Goal: Use online tool/utility: Utilize a website feature to perform a specific function

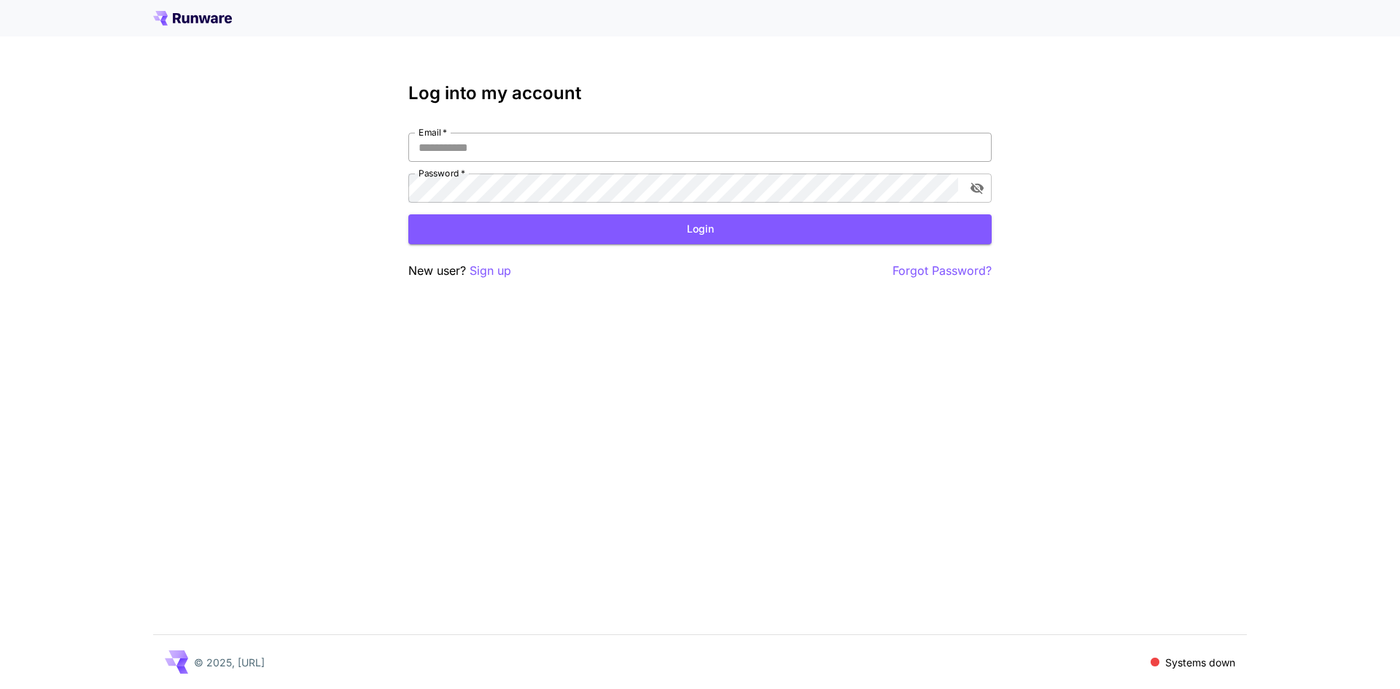
click at [507, 153] on input "Email   *" at bounding box center [699, 147] width 583 height 29
click at [489, 271] on p "Sign up" at bounding box center [491, 271] width 42 height 18
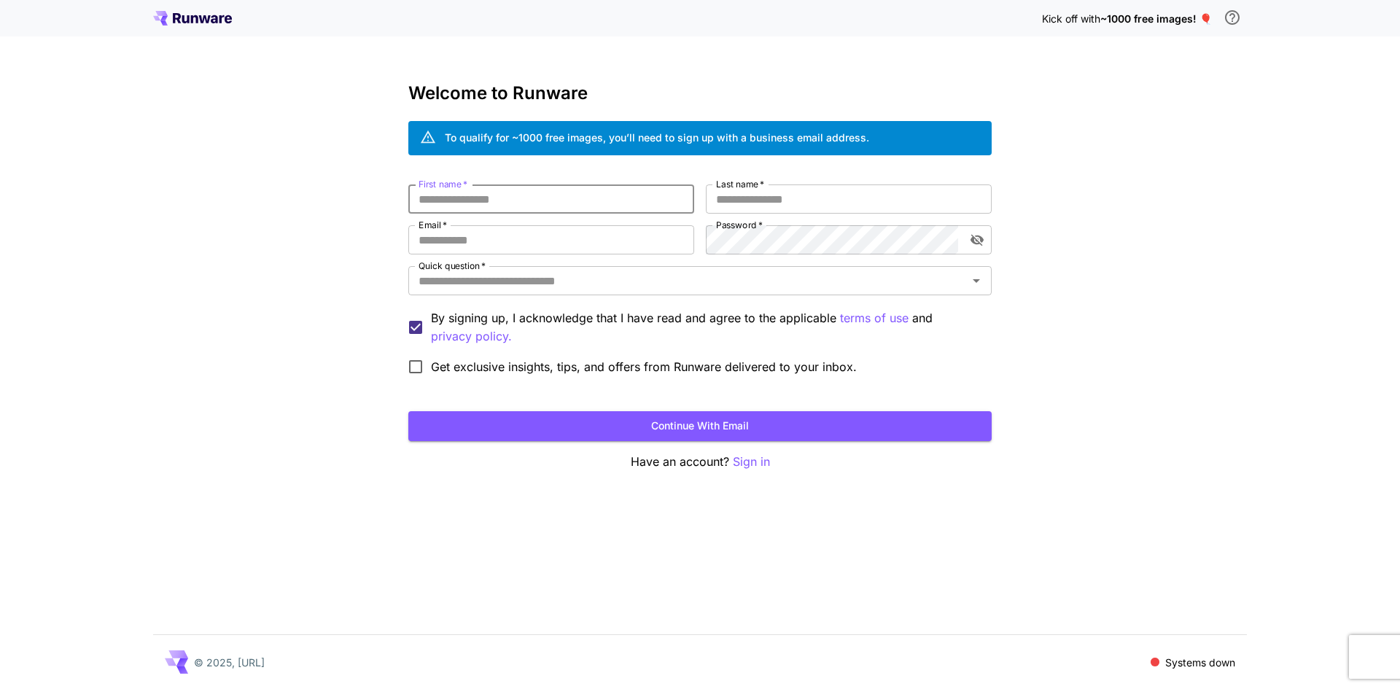
click at [459, 195] on input "First name   *" at bounding box center [551, 198] width 286 height 29
type input "*"
type input "*******"
click at [741, 203] on input "Last name   *" at bounding box center [849, 198] width 286 height 29
type input "**********"
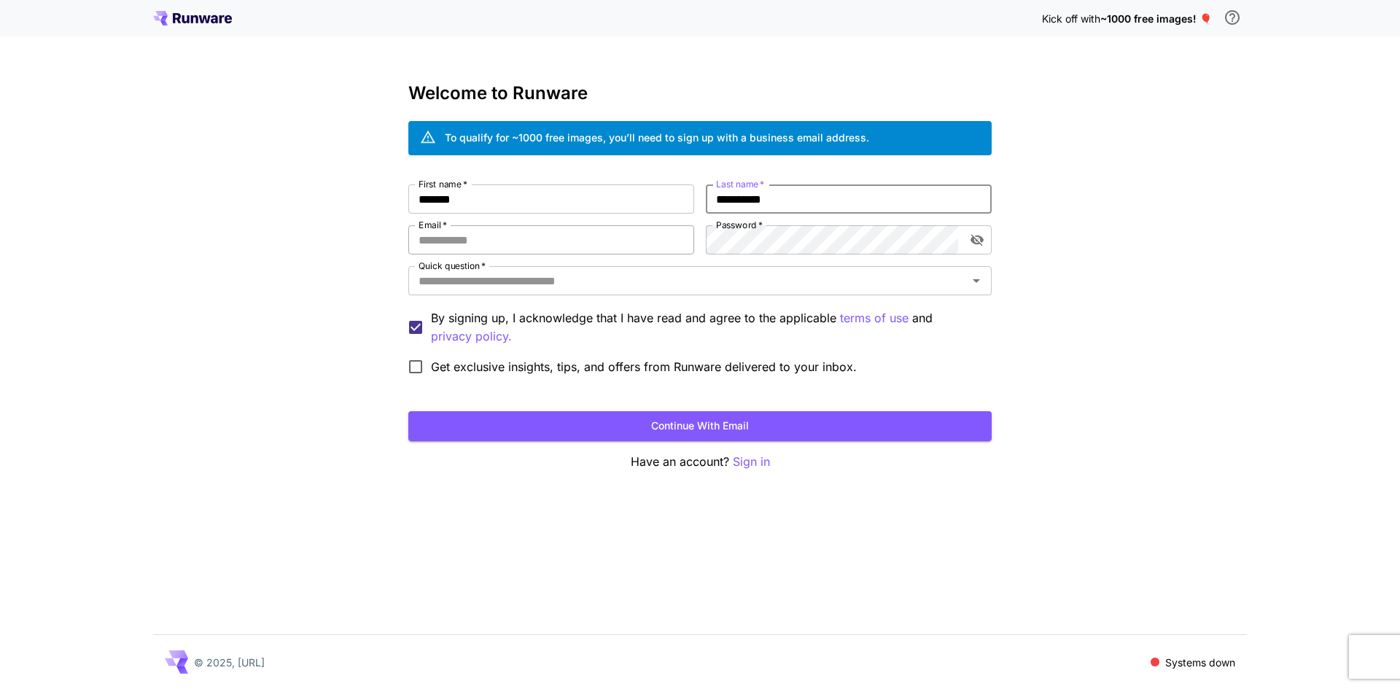
click at [464, 241] on input "Email   *" at bounding box center [551, 239] width 286 height 29
type input "**********"
click at [661, 284] on input "Quick question   *" at bounding box center [688, 281] width 551 height 20
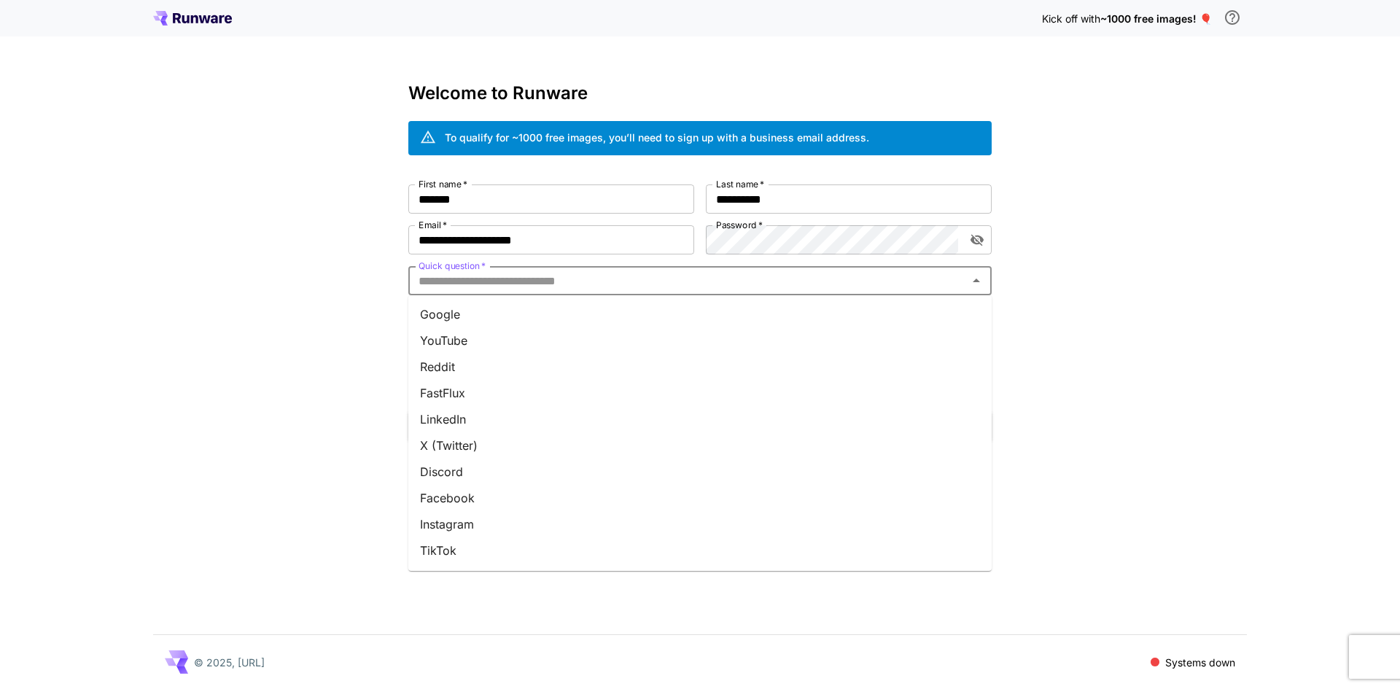
click at [519, 464] on li "Discord" at bounding box center [699, 472] width 583 height 26
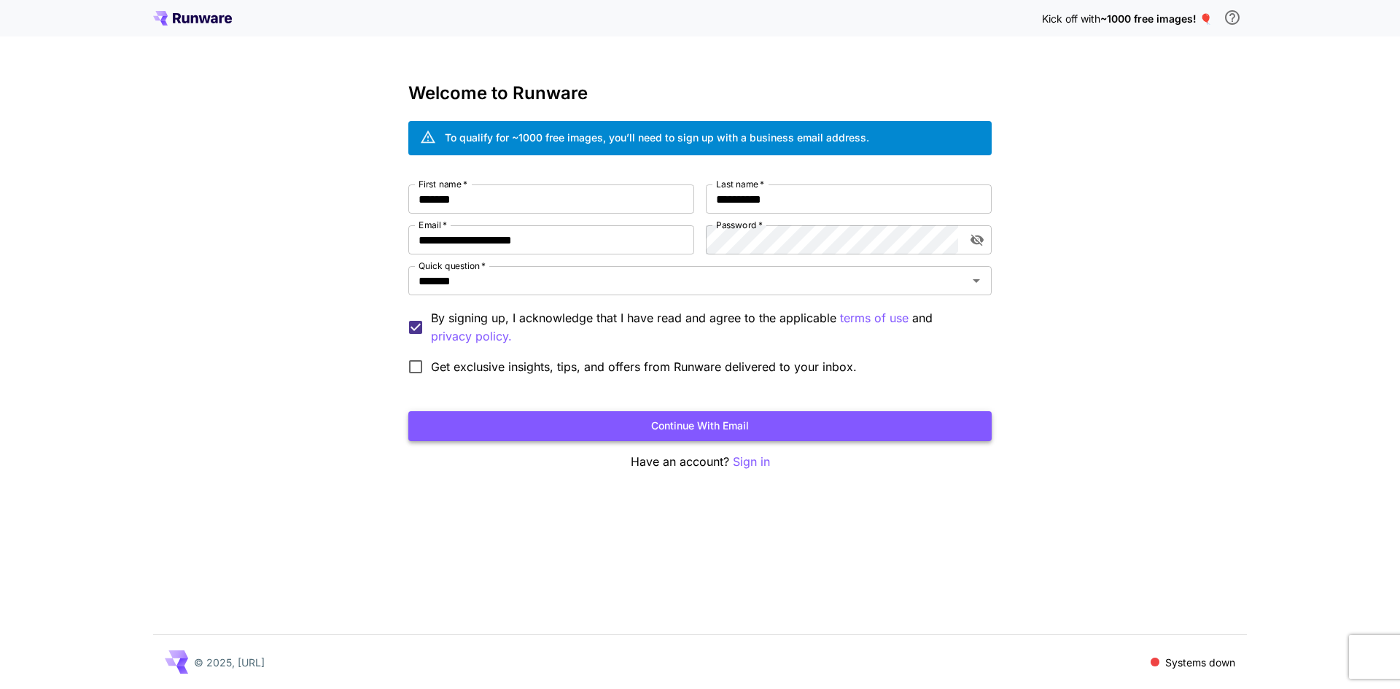
click at [597, 432] on button "Continue with email" at bounding box center [699, 426] width 583 height 30
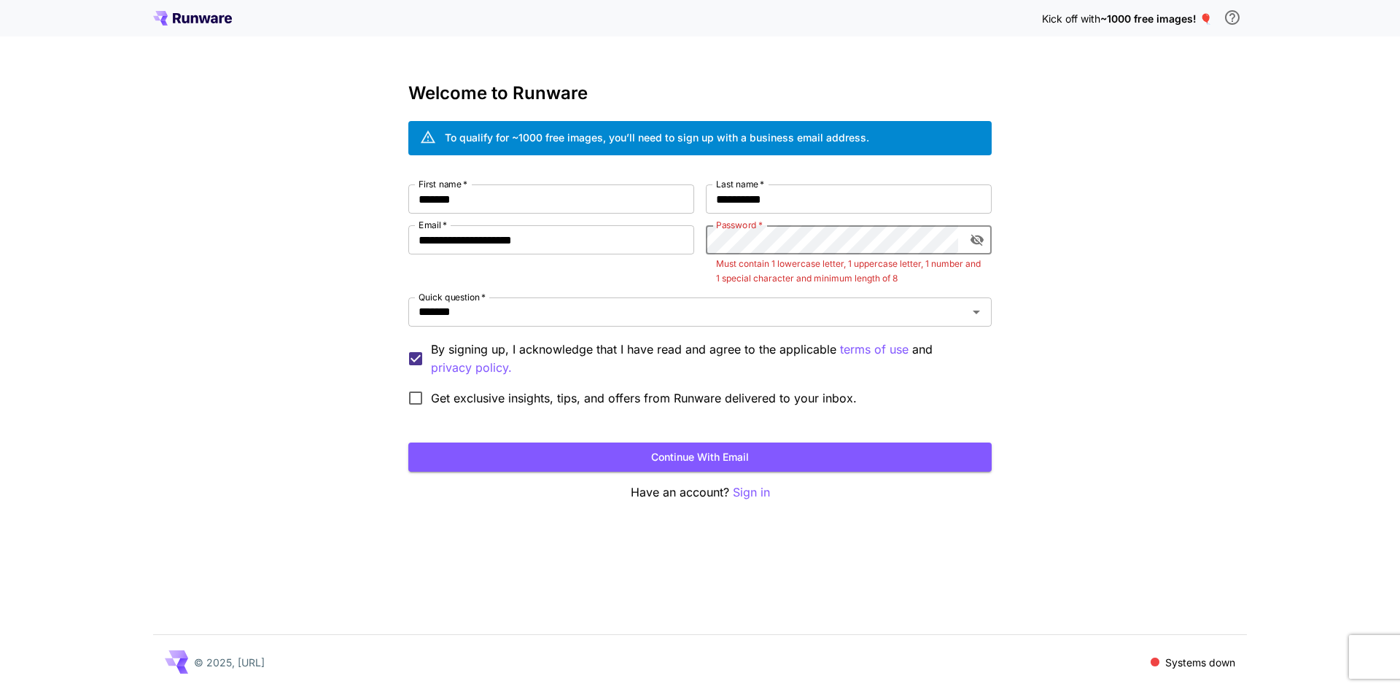
click at [974, 242] on icon "toggle password visibility" at bounding box center [977, 241] width 13 height 12
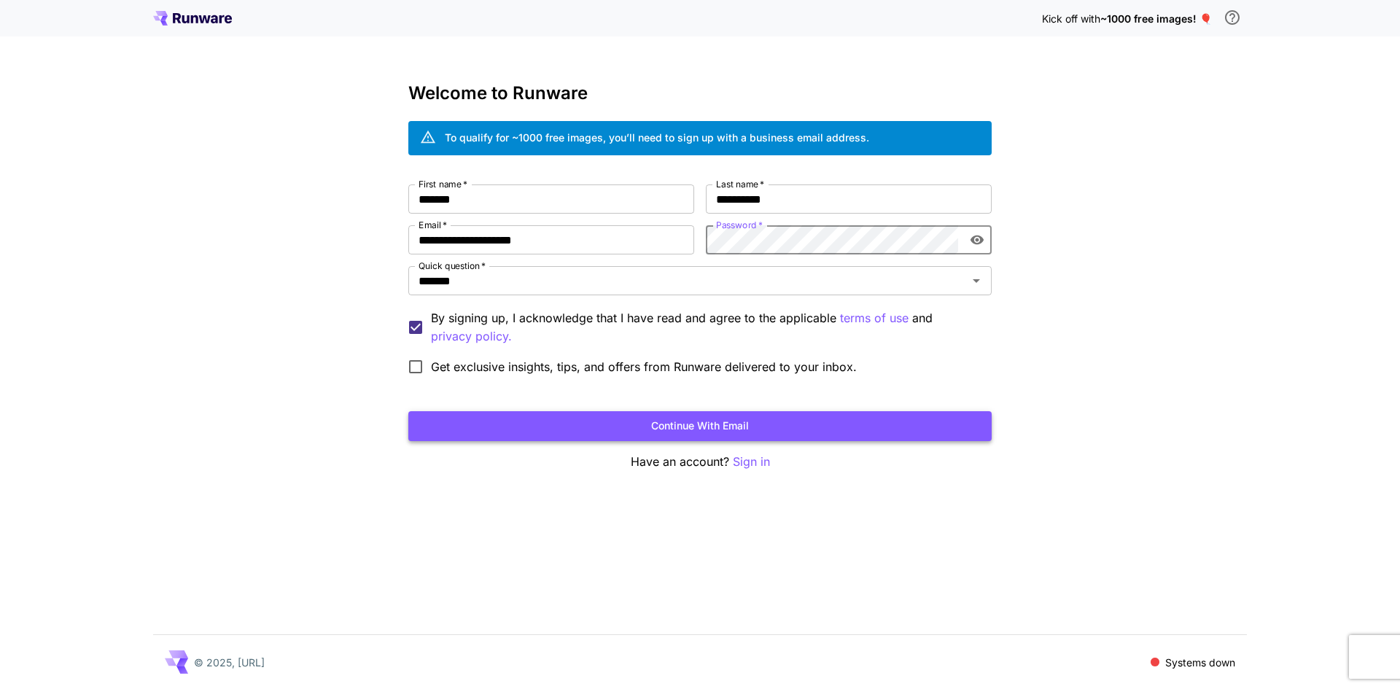
click at [800, 422] on button "Continue with email" at bounding box center [699, 426] width 583 height 30
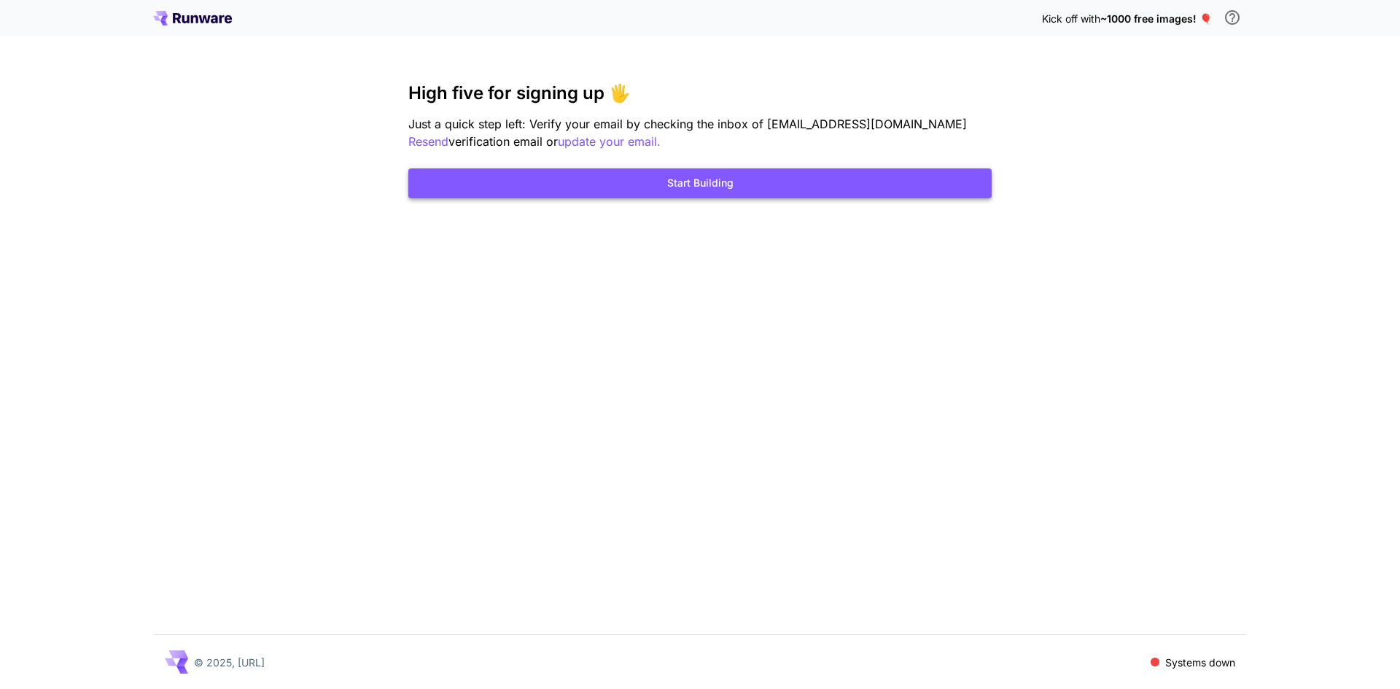
click at [607, 187] on button "Start Building" at bounding box center [699, 183] width 583 height 30
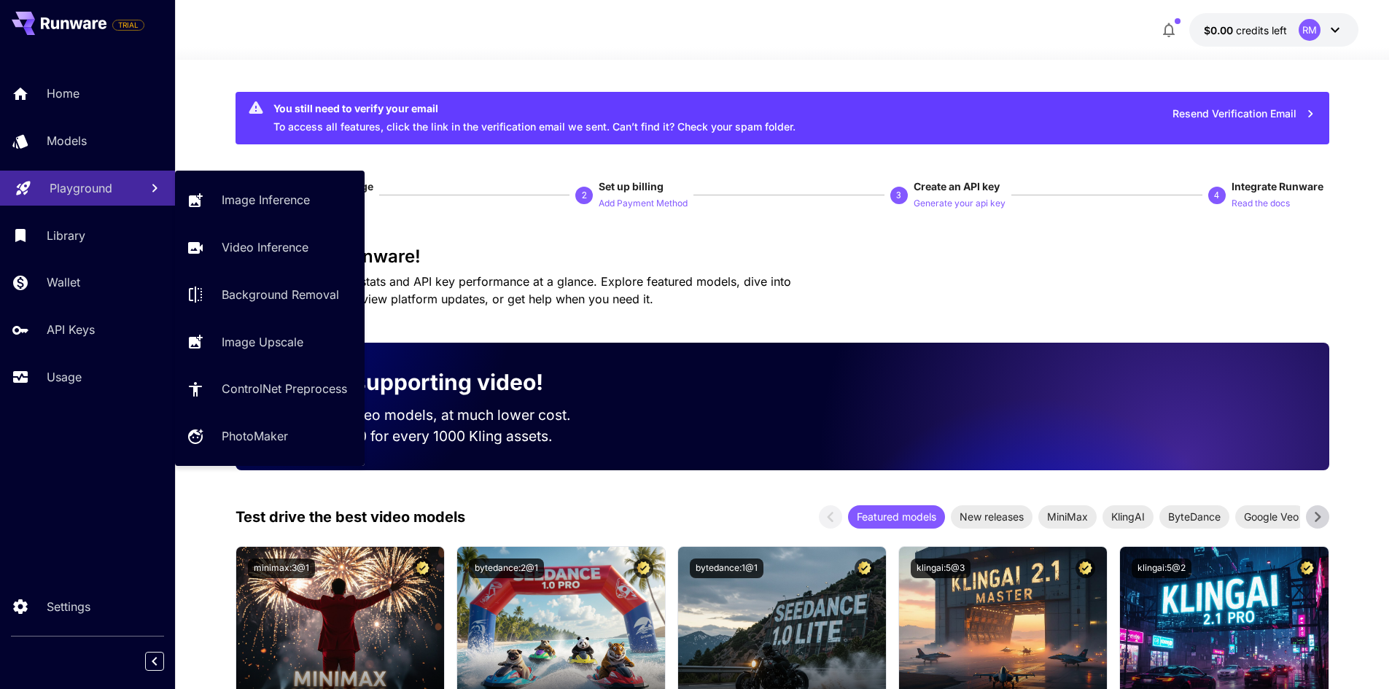
click at [91, 174] on link "Playground" at bounding box center [87, 189] width 175 height 36
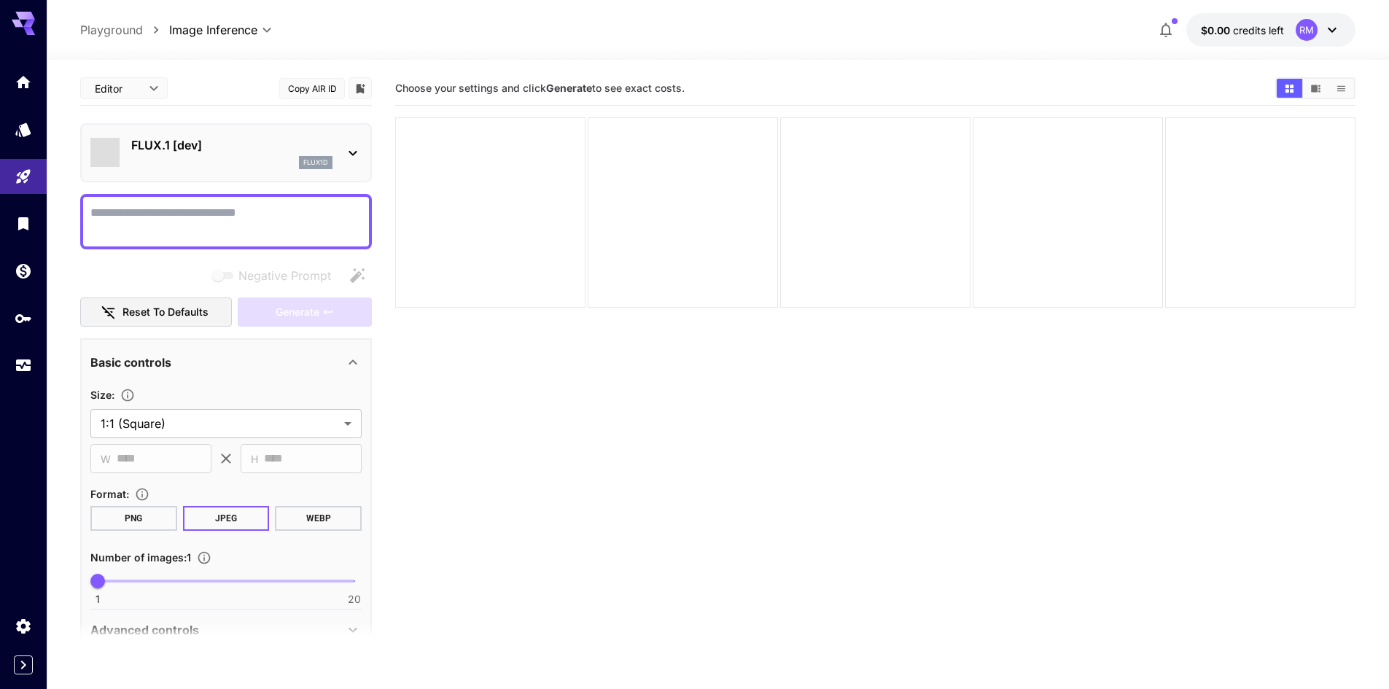
click at [606, 435] on section "Choose your settings and click Generate to see exact costs." at bounding box center [875, 415] width 960 height 689
click at [344, 154] on icon at bounding box center [353, 153] width 18 height 18
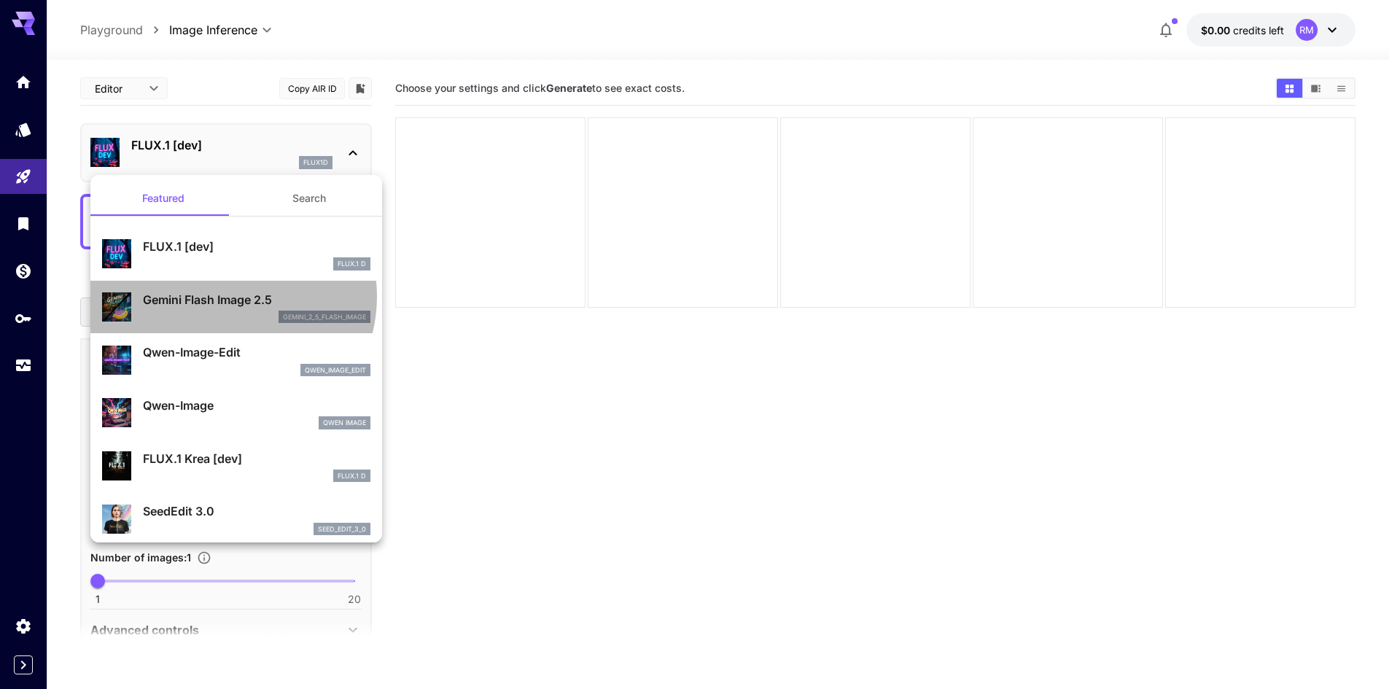
click at [225, 297] on p "Gemini Flash Image 2.5" at bounding box center [257, 300] width 228 height 18
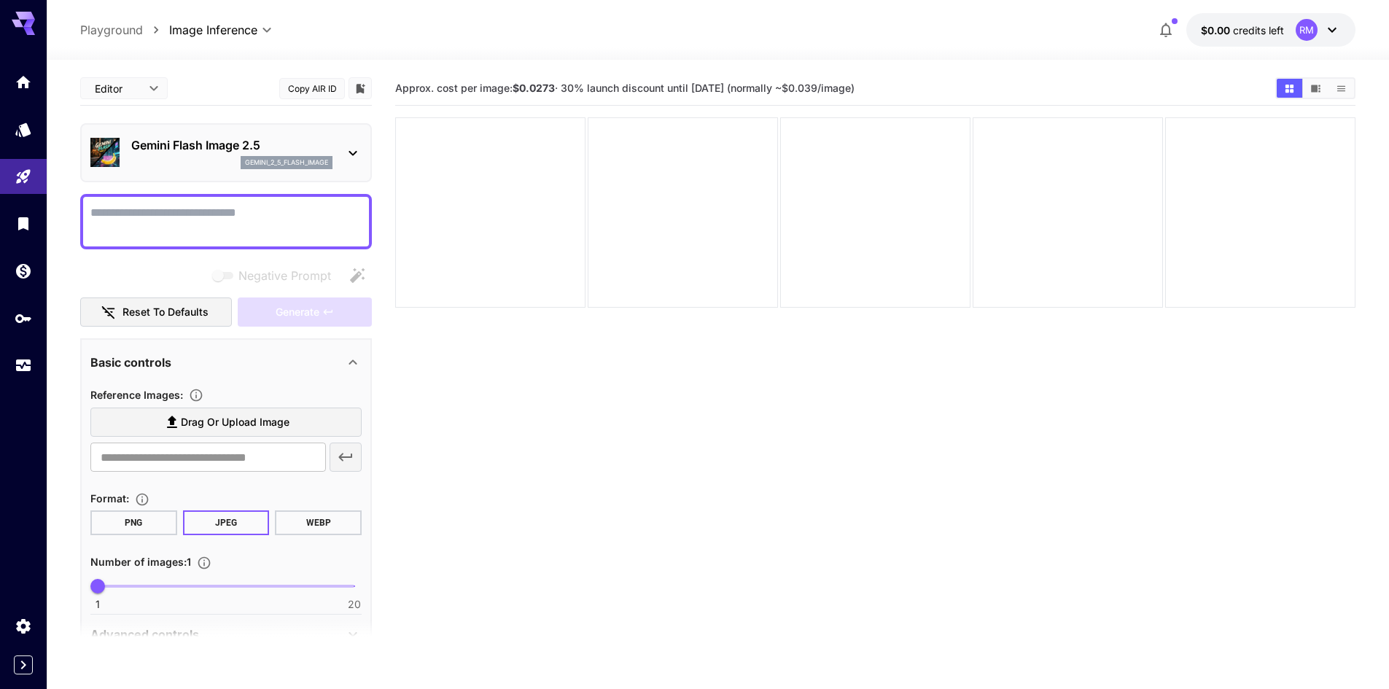
click at [253, 220] on textarea "Negative Prompt" at bounding box center [225, 221] width 271 height 35
click at [281, 152] on p "Gemini Flash Image 2.5" at bounding box center [231, 145] width 201 height 18
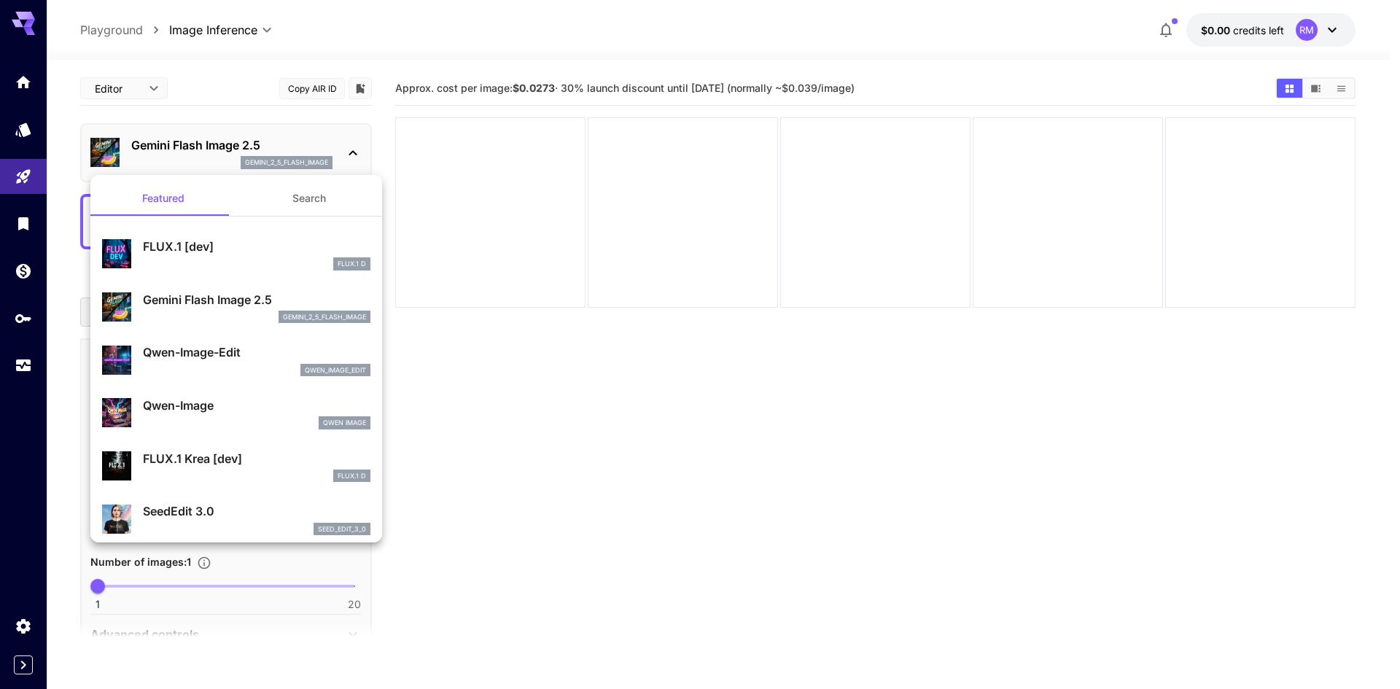
click at [206, 253] on p "FLUX.1 [dev]" at bounding box center [257, 247] width 228 height 18
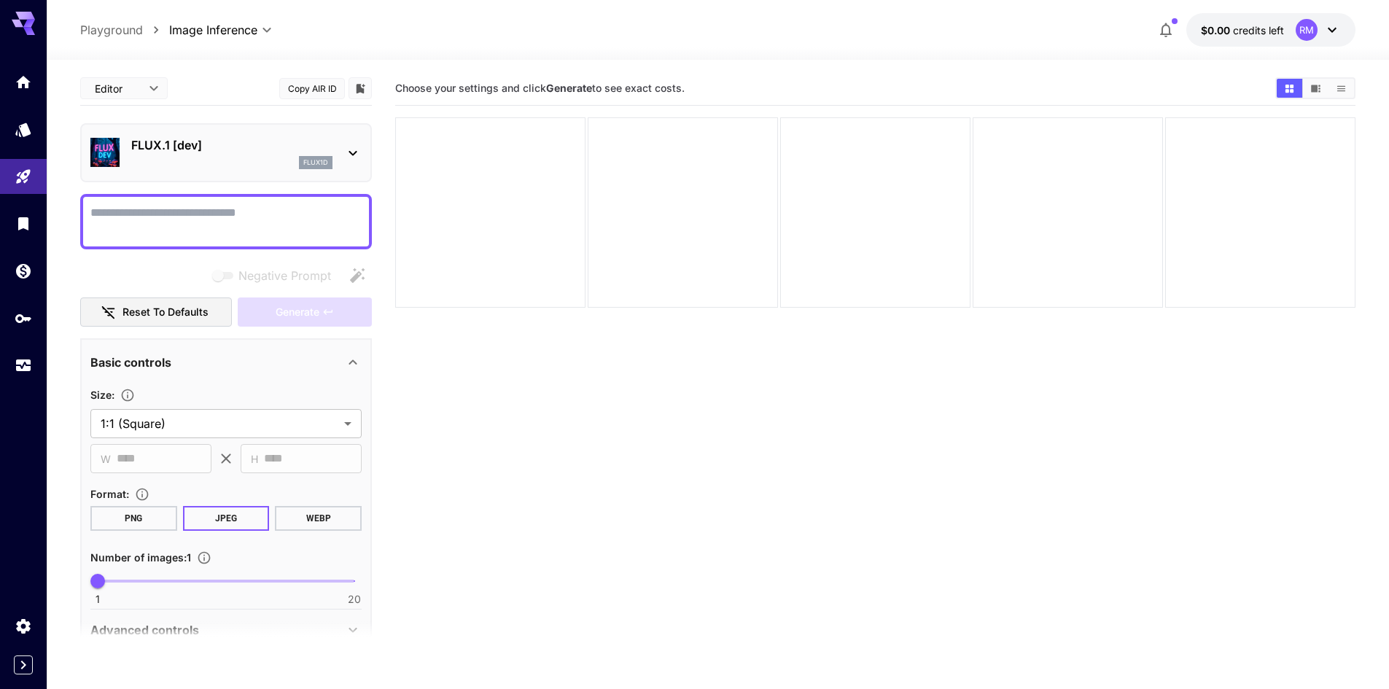
click at [311, 145] on p "FLUX.1 [dev]" at bounding box center [231, 145] width 201 height 18
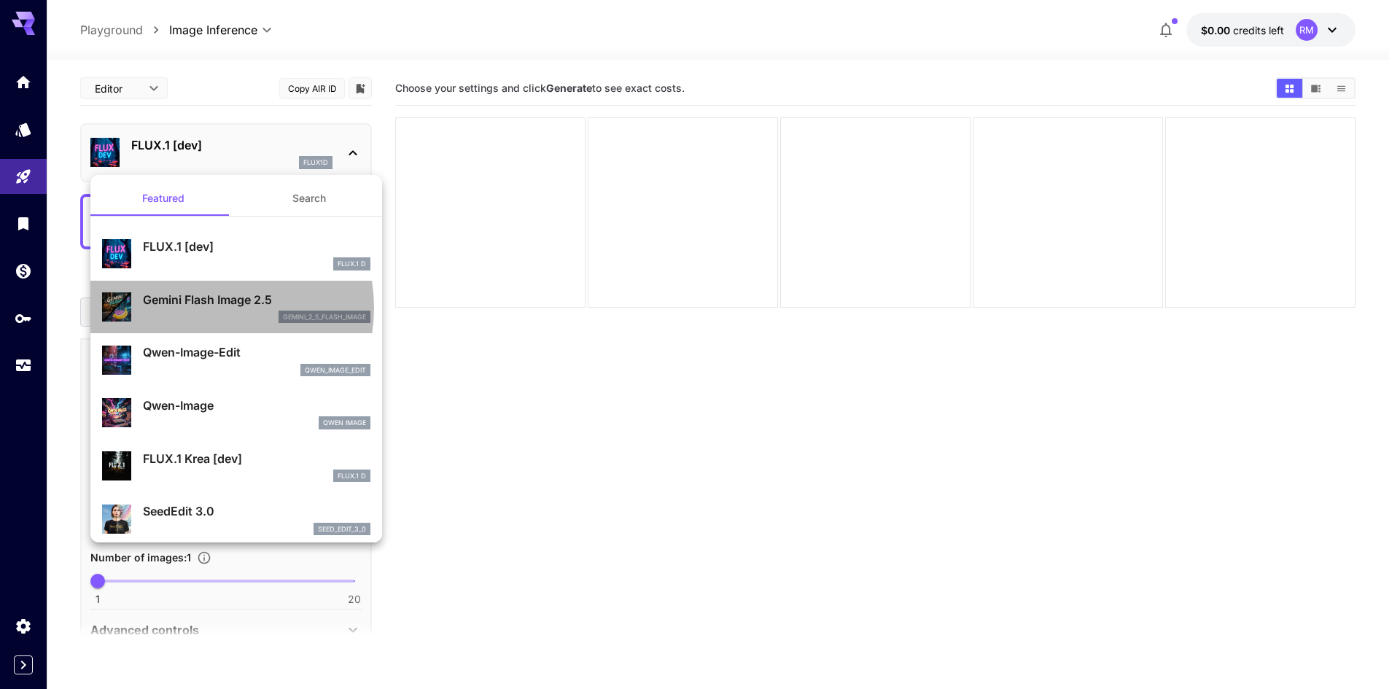
click at [204, 308] on p "Gemini Flash Image 2.5" at bounding box center [257, 300] width 228 height 18
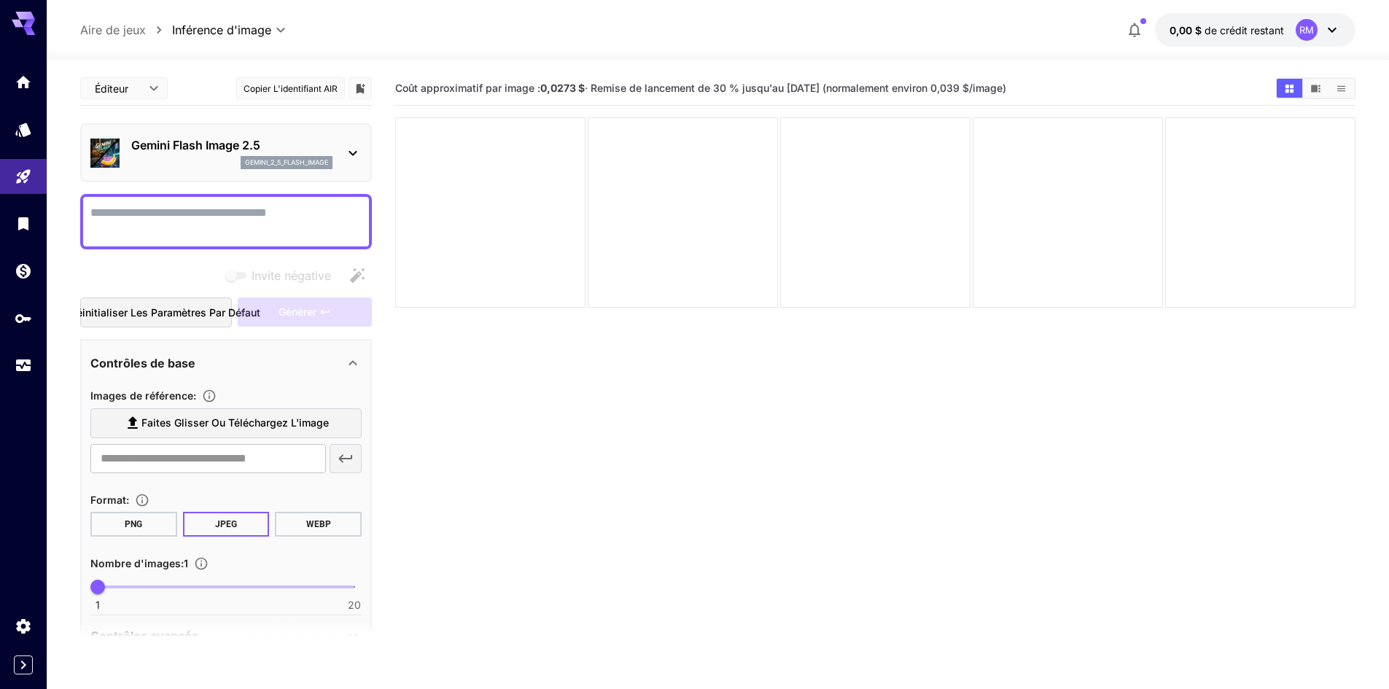
click at [515, 322] on section "Coût approximatif par image : 0,0273 $ · Remise de lancement de 30 % jusqu'au […" at bounding box center [875, 415] width 960 height 689
click at [226, 219] on textarea "Invite négative" at bounding box center [225, 221] width 271 height 35
click at [271, 147] on p "Gemini Flash Image 2.5" at bounding box center [231, 145] width 201 height 18
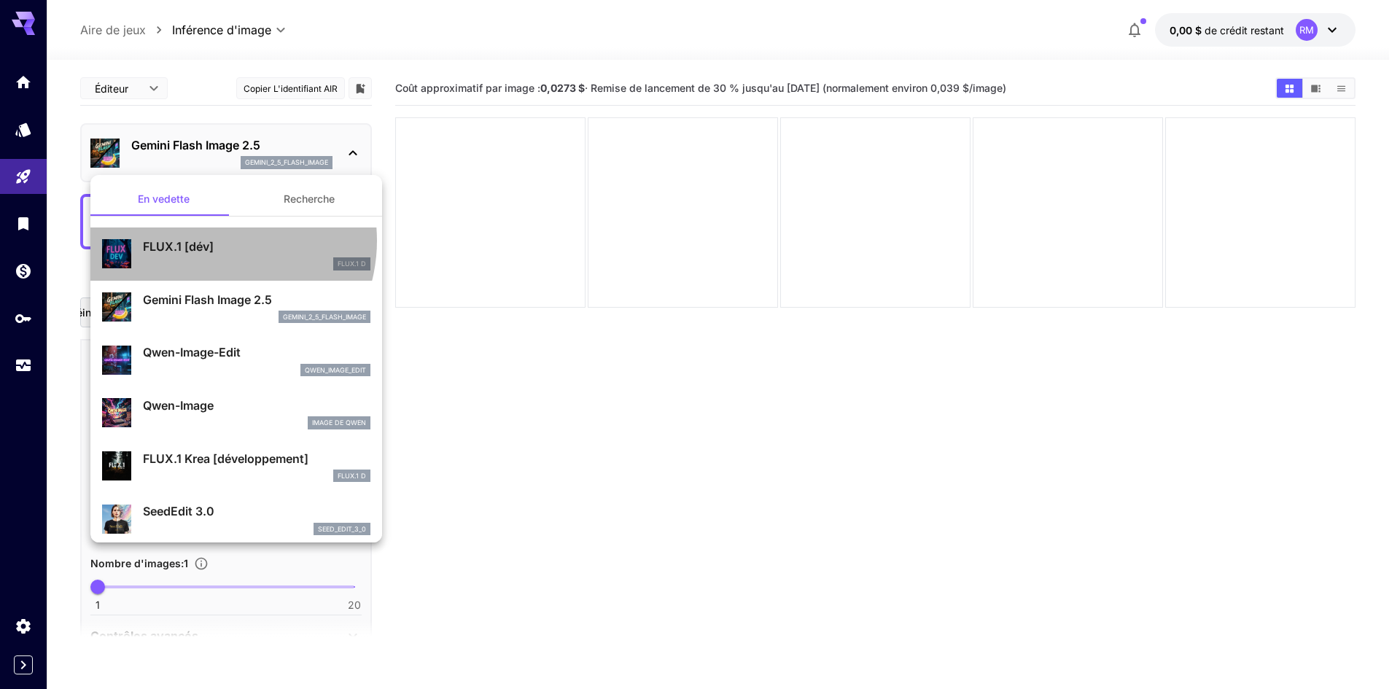
click at [211, 241] on font "FLUX.1 [dév]" at bounding box center [178, 246] width 71 height 15
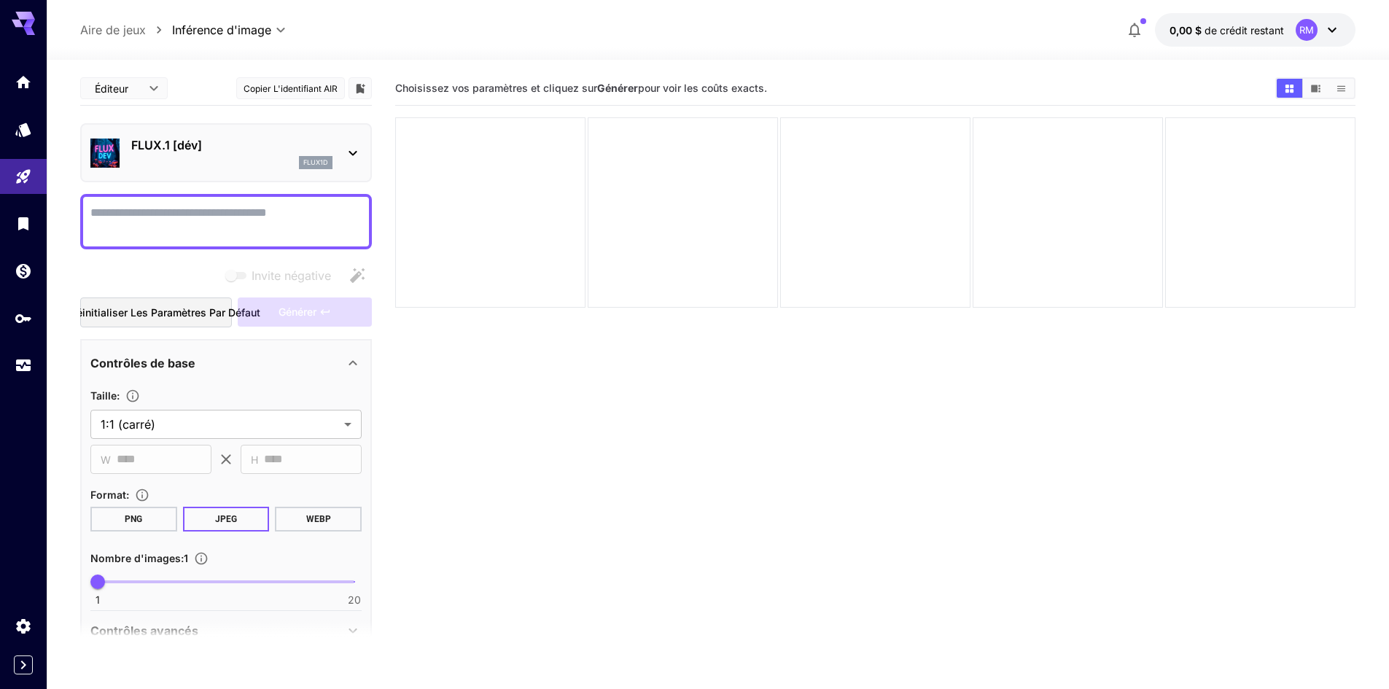
click at [203, 212] on textarea "Invite négative" at bounding box center [225, 221] width 271 height 35
click at [322, 212] on textarea "Invite négative" at bounding box center [225, 221] width 271 height 35
click at [334, 152] on div "FLUX.1 [dév] flux1d" at bounding box center [225, 153] width 271 height 44
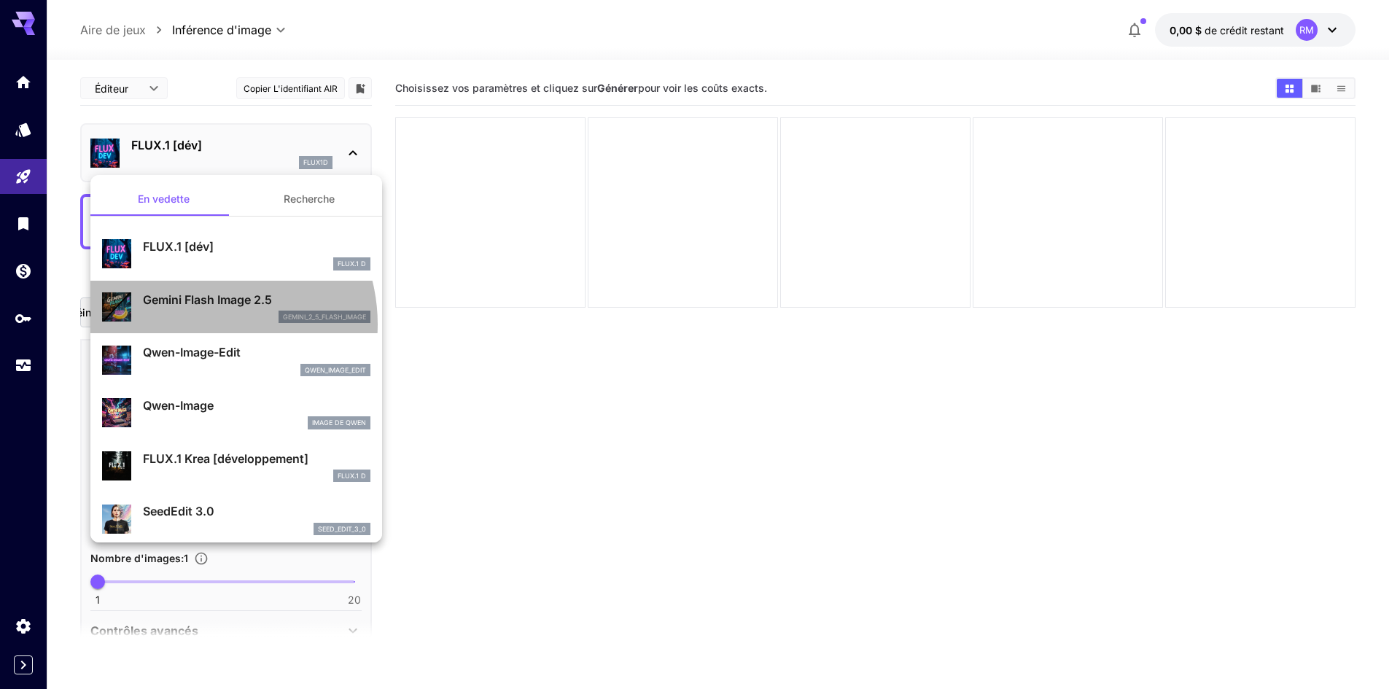
click at [198, 325] on div "Gemini Flash Image 2.5 gemini_2_5_flash_image" at bounding box center [236, 307] width 268 height 44
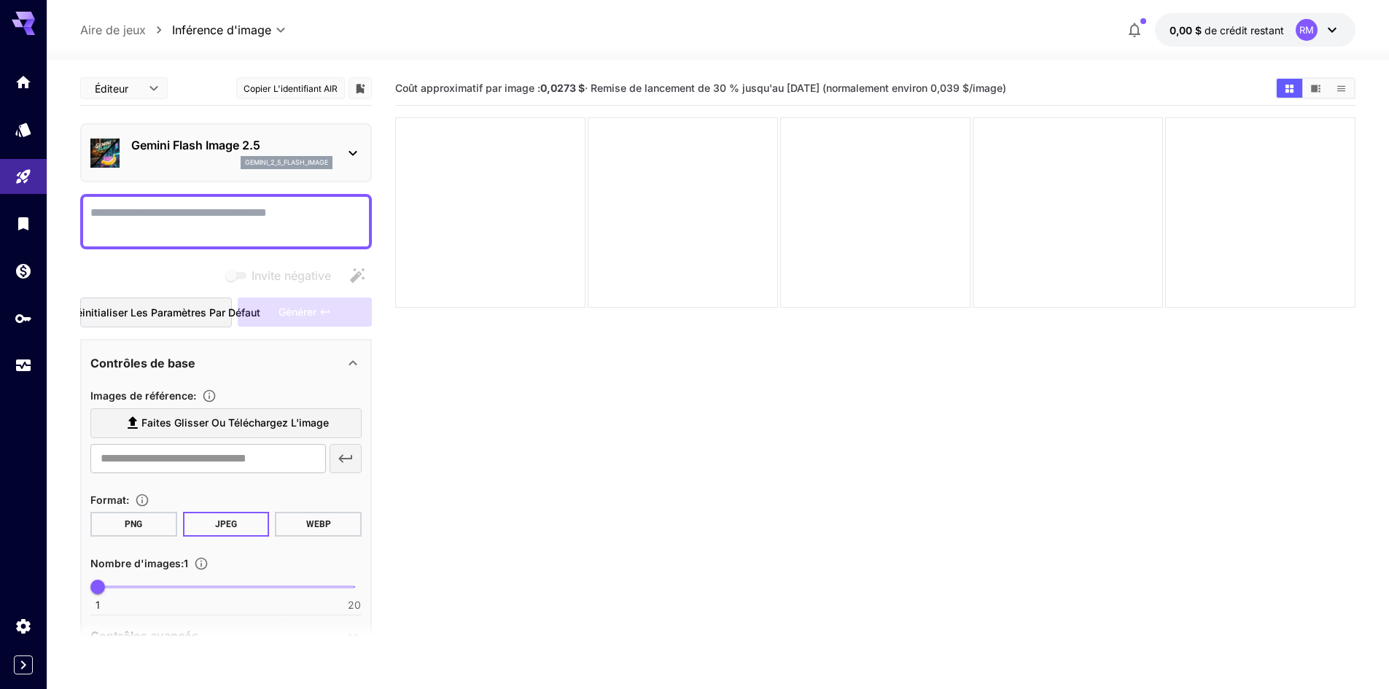
click at [191, 433] on label "Faites glisser ou téléchargez l'image" at bounding box center [225, 423] width 271 height 30
click at [0, 0] on input "Faites glisser ou téléchargez l'image" at bounding box center [0, 0] width 0 height 0
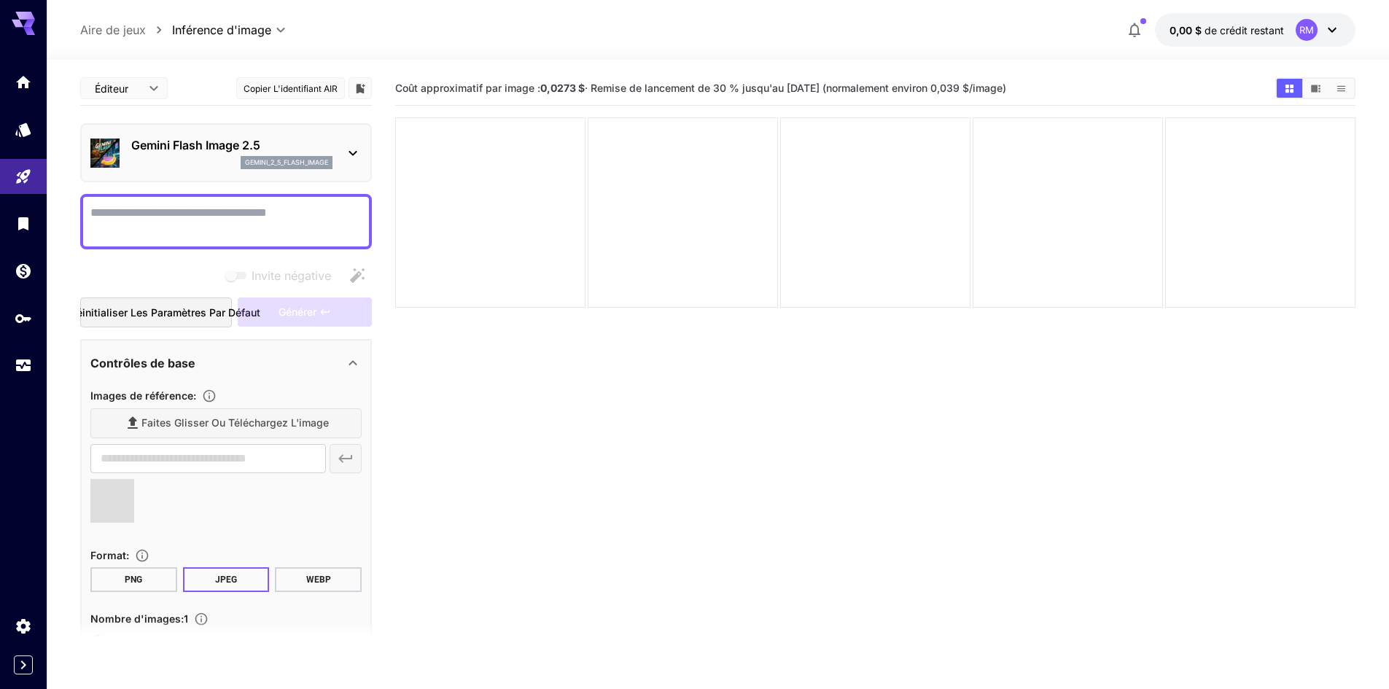
type input "**********"
click at [170, 223] on textarea "Invite négative" at bounding box center [225, 221] width 271 height 35
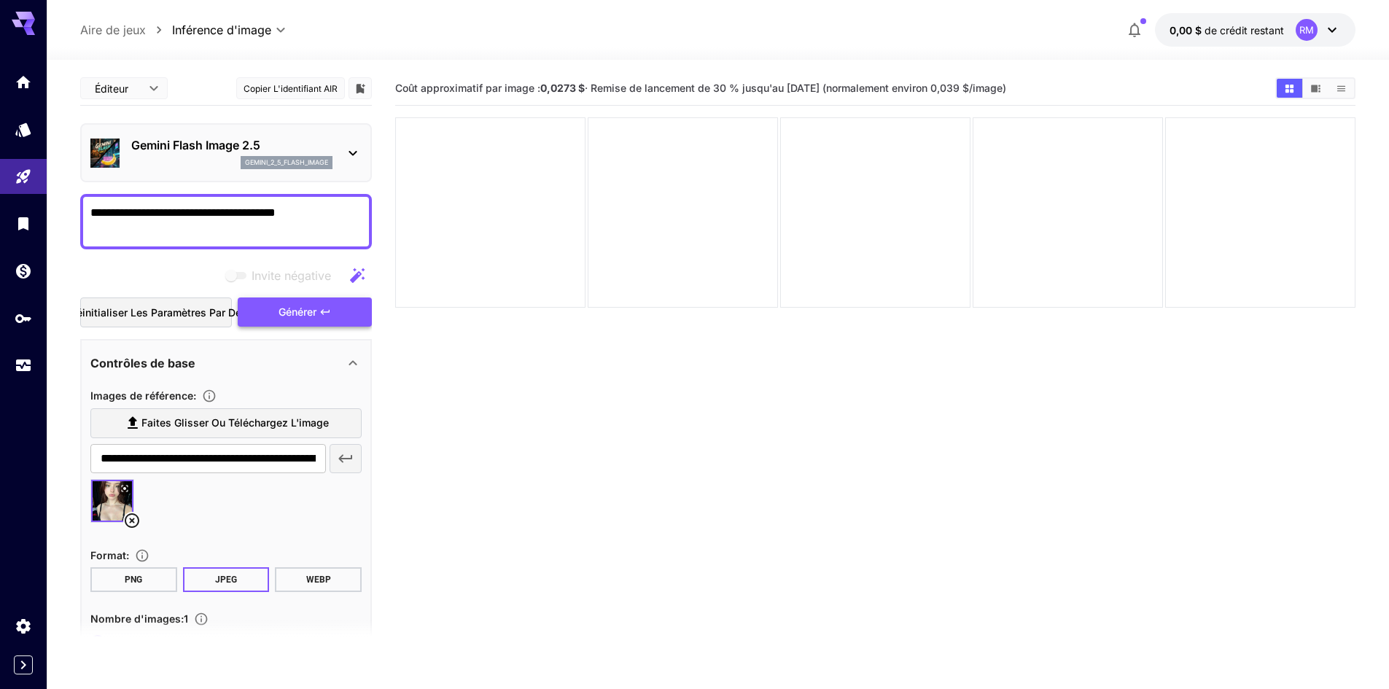
type textarea "**********"
click at [274, 320] on button "Générer" at bounding box center [305, 313] width 134 height 30
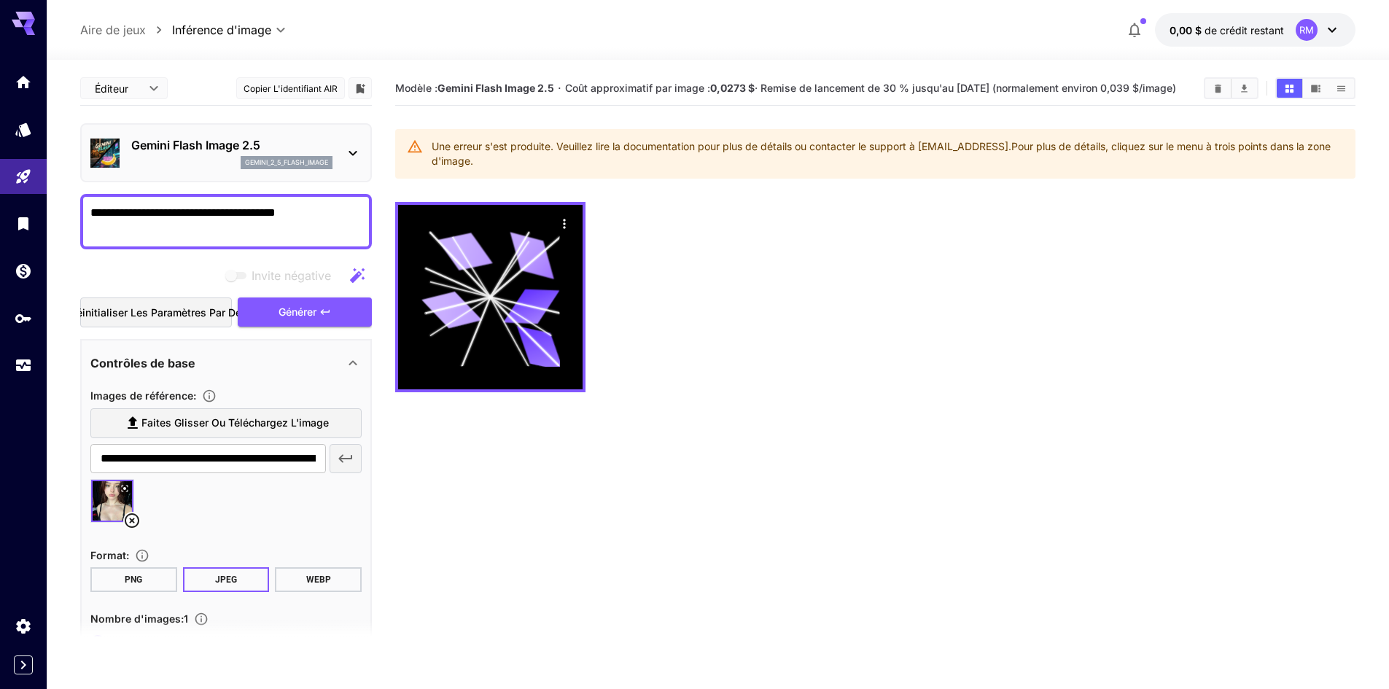
click at [147, 88] on body "**********" at bounding box center [694, 402] width 1389 height 804
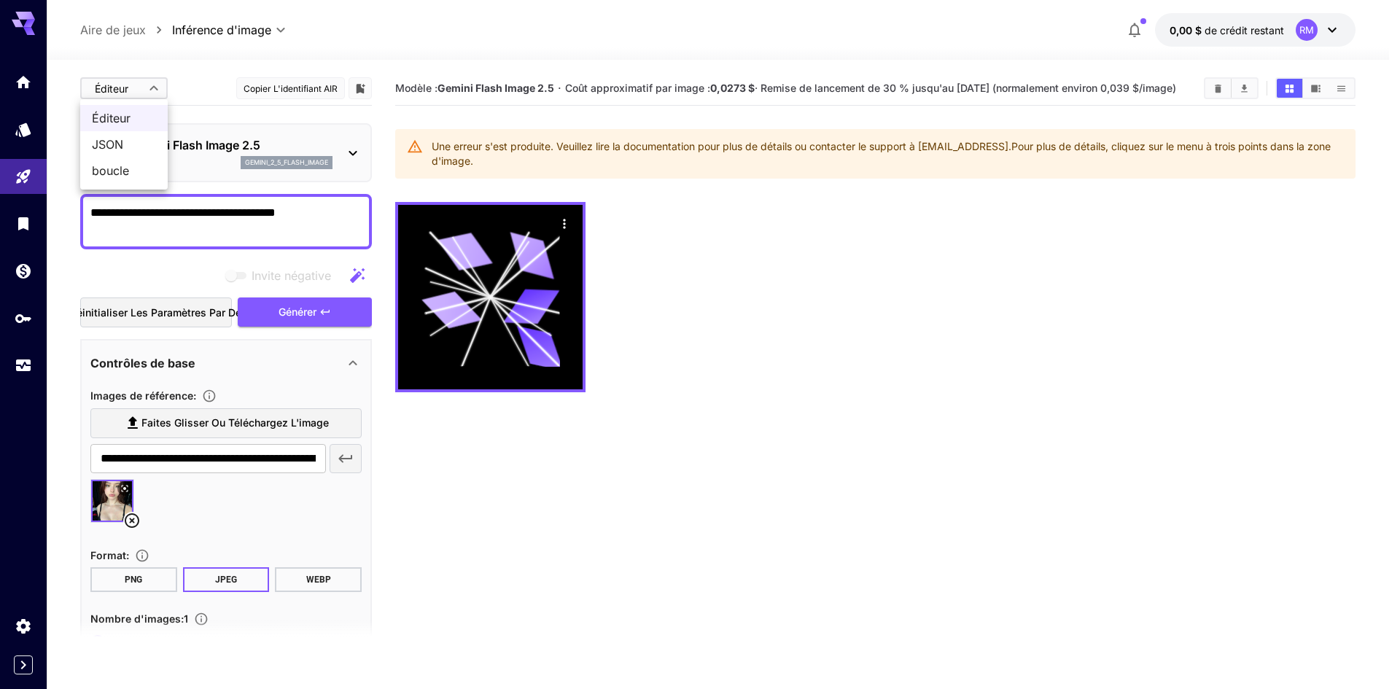
click at [779, 471] on div at bounding box center [700, 344] width 1400 height 689
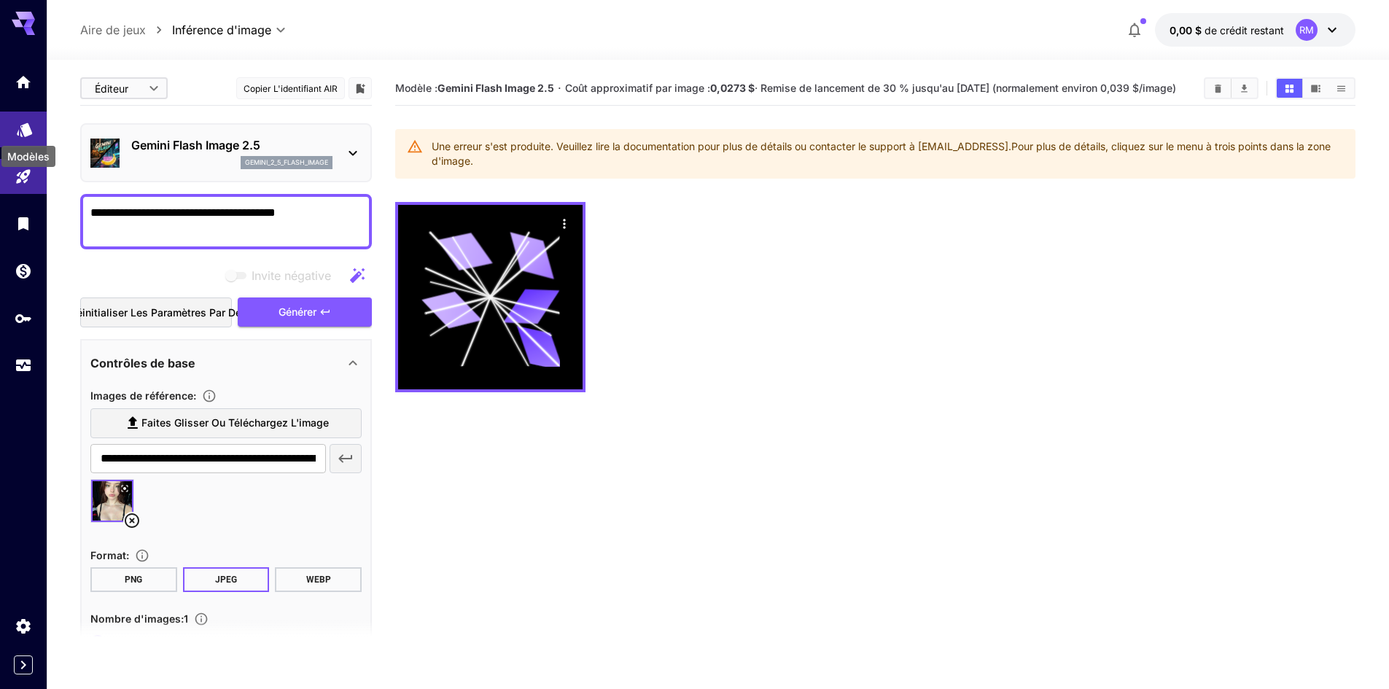
click at [26, 123] on icon "Modèles" at bounding box center [24, 125] width 15 height 14
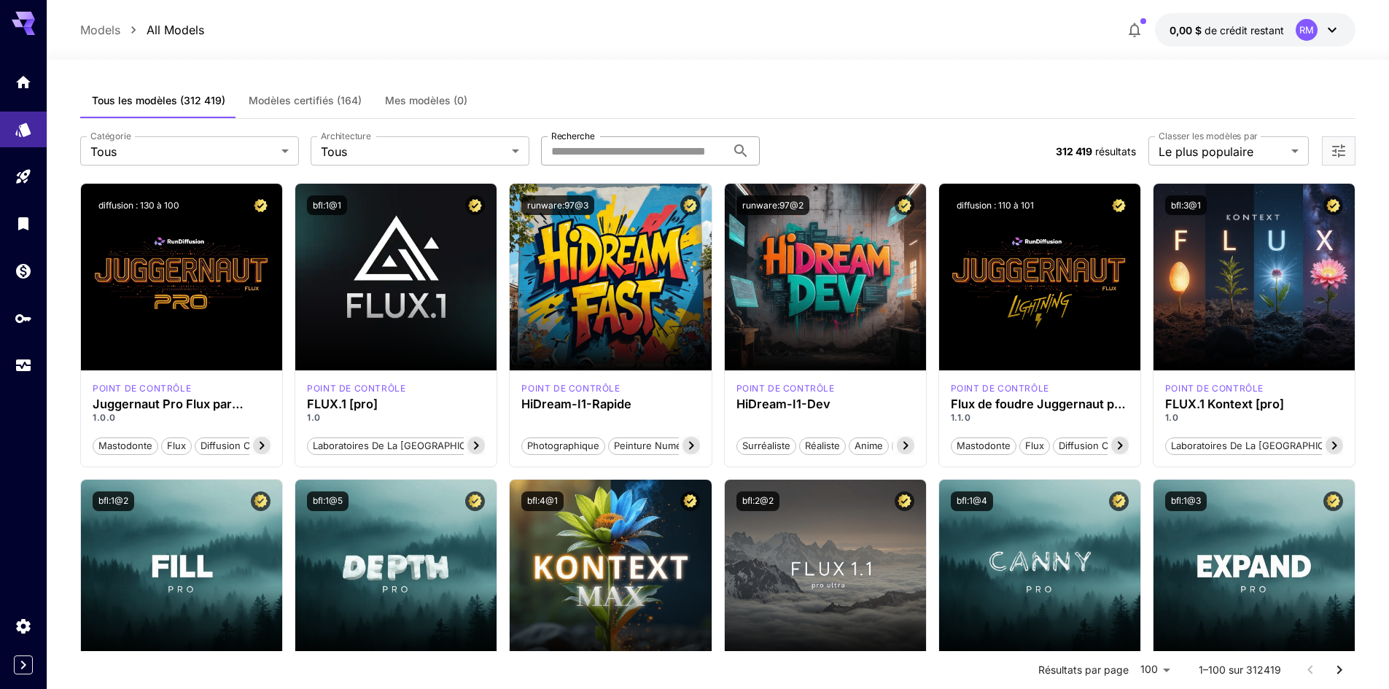
click at [615, 151] on input "Recherche" at bounding box center [633, 150] width 185 height 29
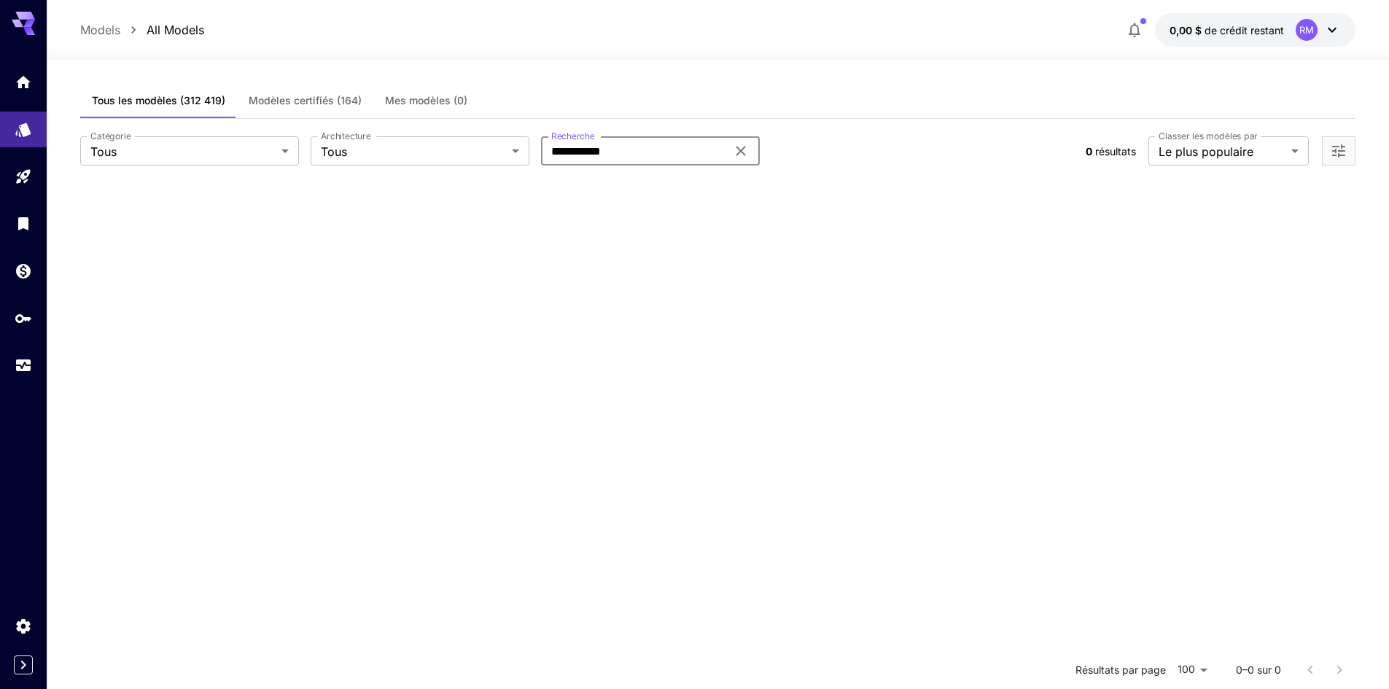
type input "**********"
click at [745, 145] on icon at bounding box center [741, 151] width 18 height 18
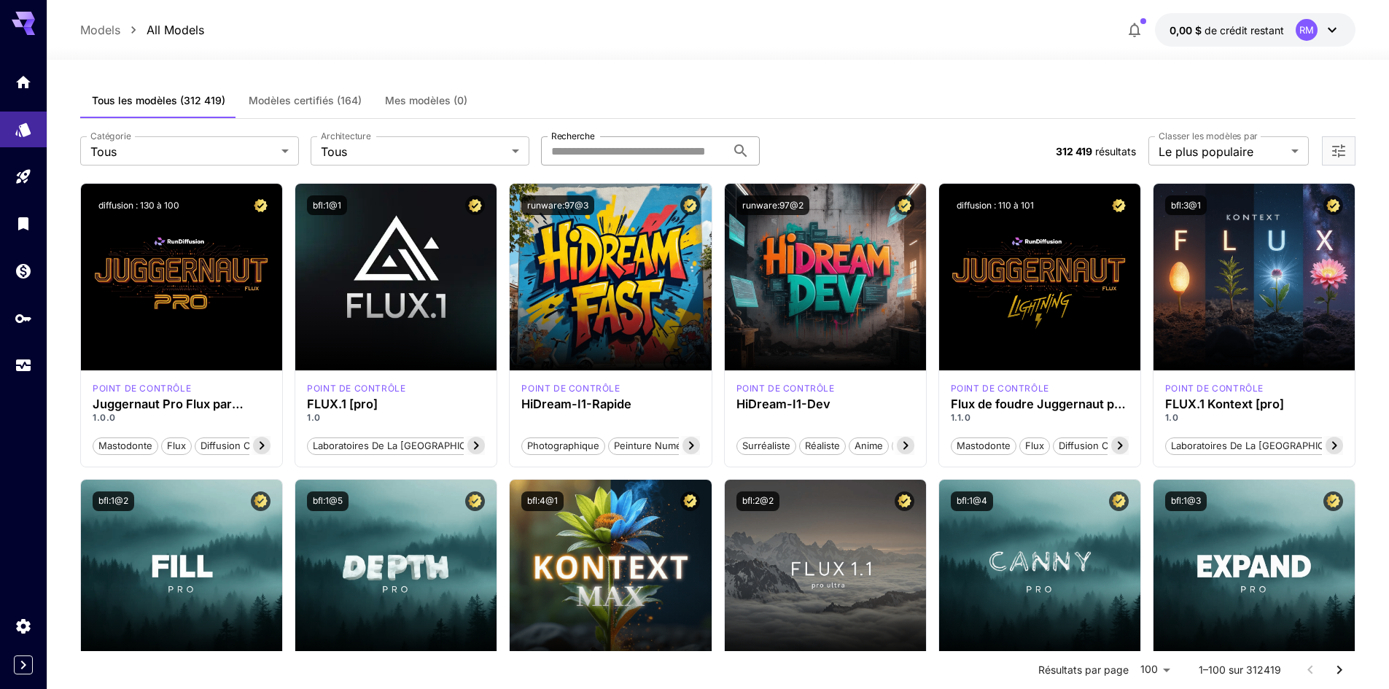
drag, startPoint x: 1116, startPoint y: 24, endPoint x: 1136, endPoint y: 30, distance: 21.2
click at [1119, 25] on div "Models All Models 0,00 $ de crédit restant RM" at bounding box center [717, 30] width 1275 height 34
click at [1137, 30] on icon "button" at bounding box center [1135, 30] width 18 height 18
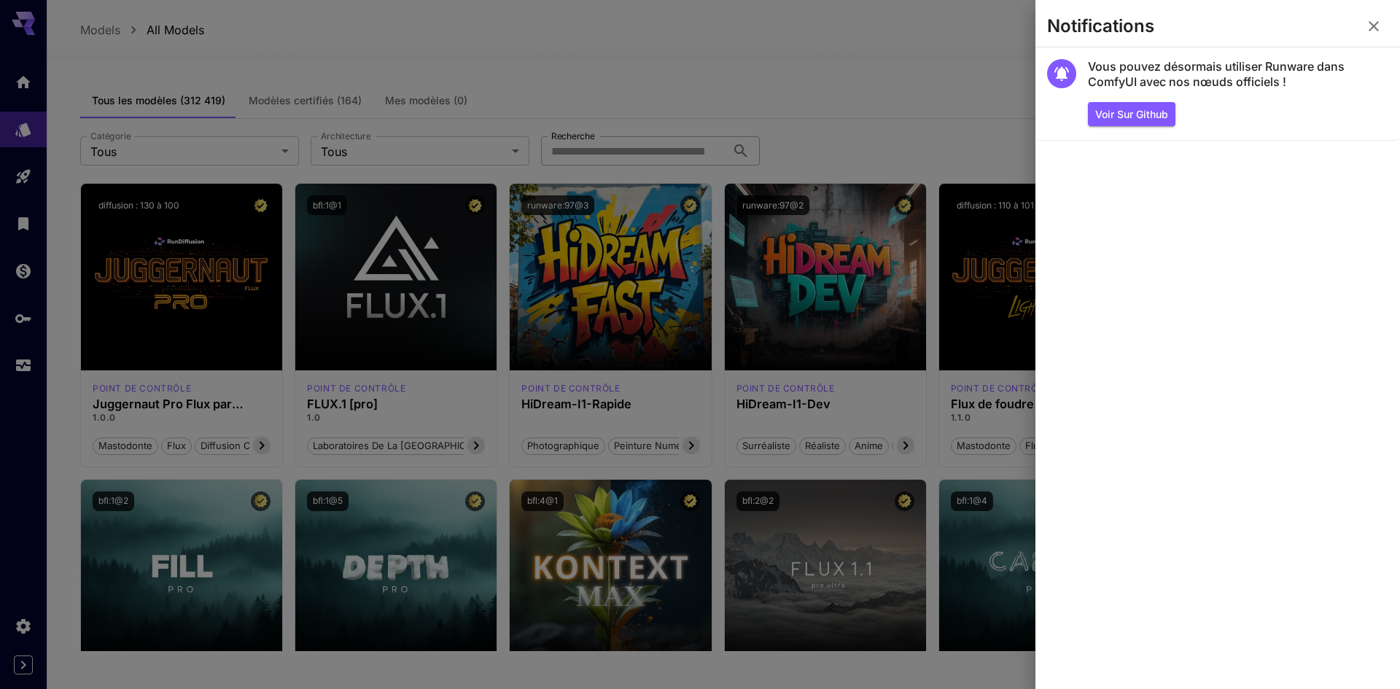
click at [885, 69] on div at bounding box center [700, 344] width 1400 height 689
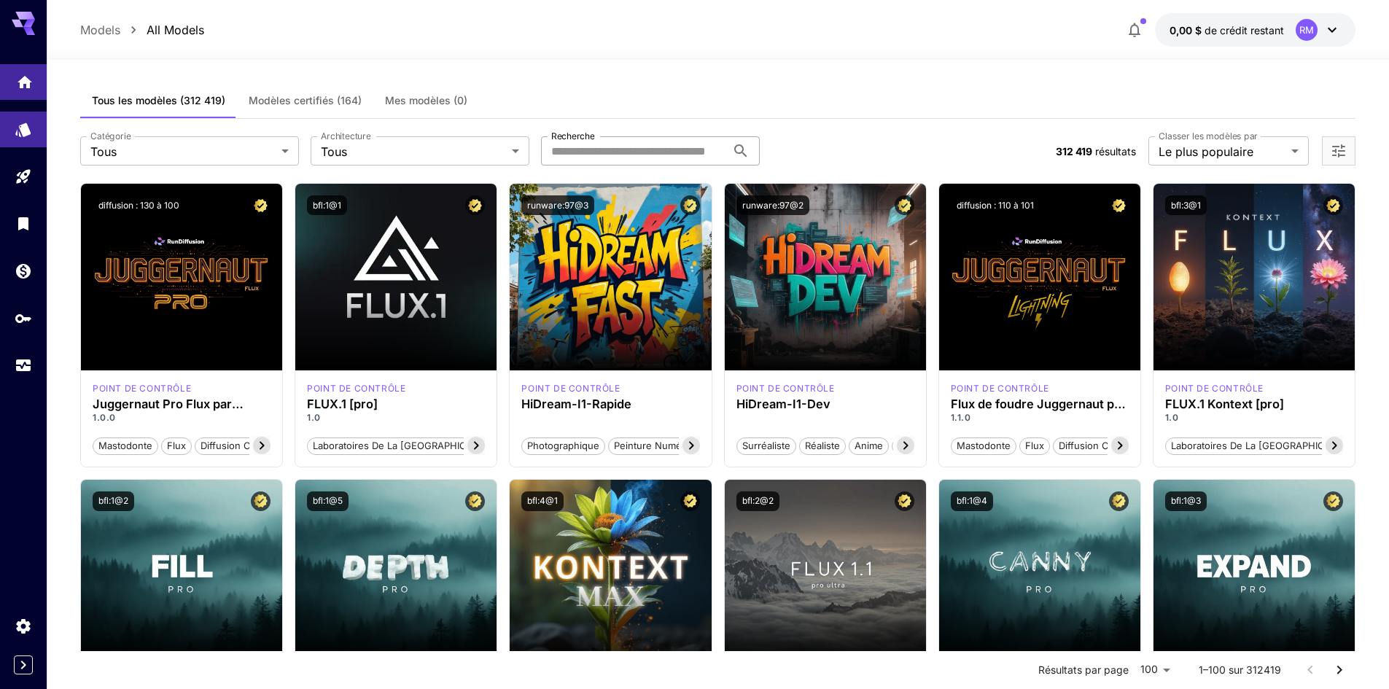
click at [1, 79] on link at bounding box center [23, 82] width 47 height 36
